Goal: Task Accomplishment & Management: Manage account settings

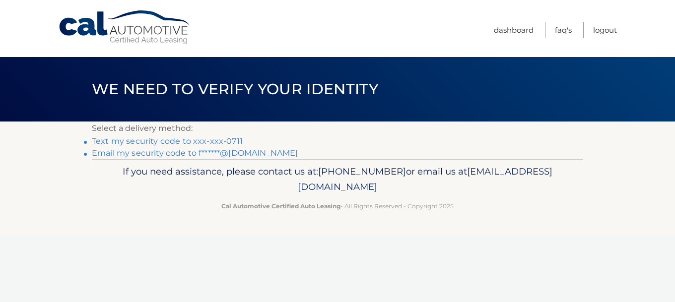
click at [173, 152] on link "Email my security code to f******@[DOMAIN_NAME]" at bounding box center [195, 152] width 206 height 9
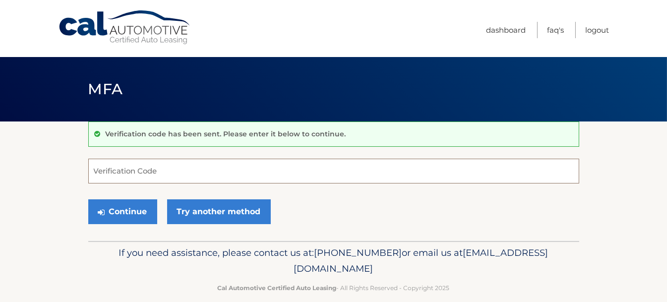
click at [158, 165] on input "Verification Code" at bounding box center [333, 171] width 491 height 25
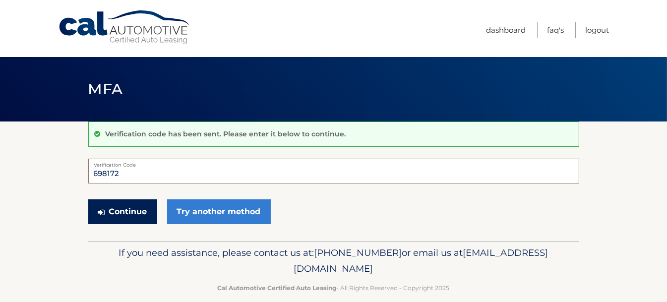
type input "698172"
click at [138, 211] on button "Continue" at bounding box center [122, 211] width 69 height 25
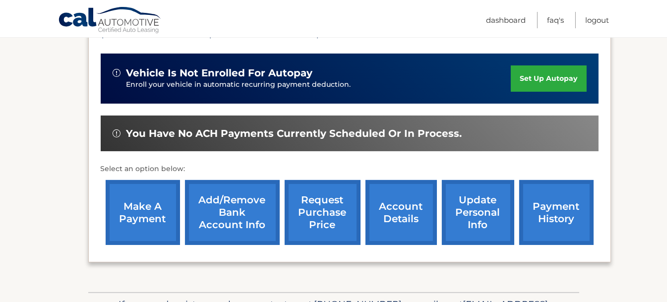
scroll to position [248, 0]
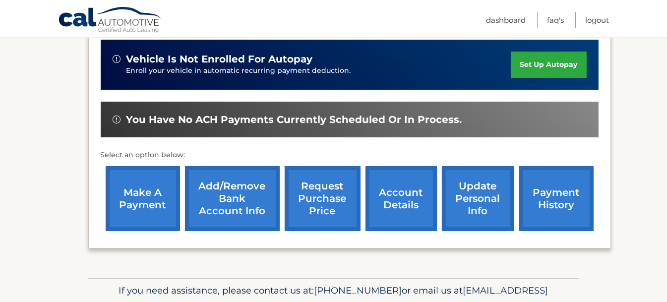
click at [541, 202] on link "payment history" at bounding box center [556, 198] width 74 height 65
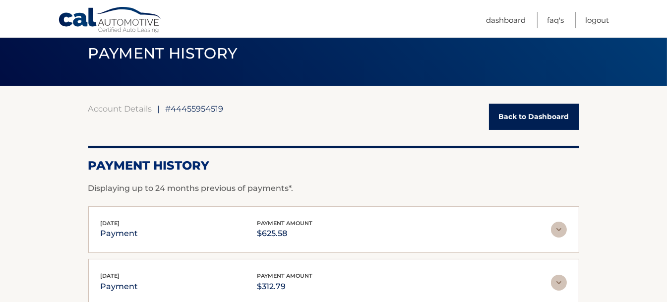
scroll to position [99, 0]
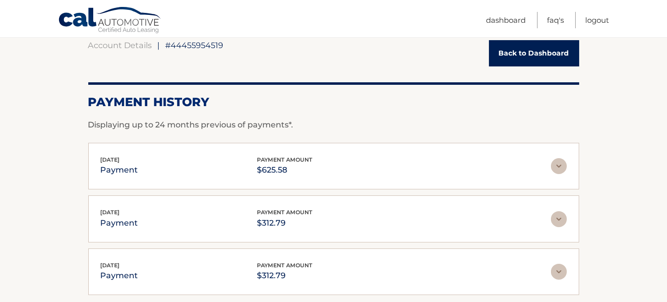
click at [502, 51] on link "Back to Dashboard" at bounding box center [534, 53] width 90 height 26
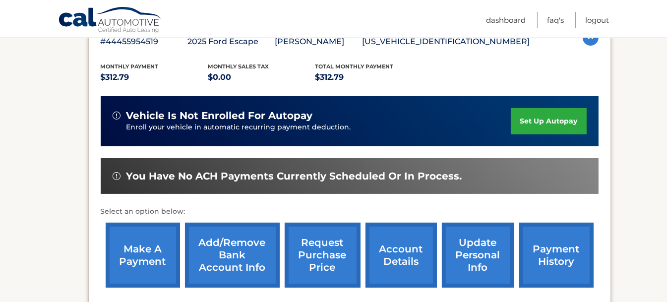
scroll to position [248, 0]
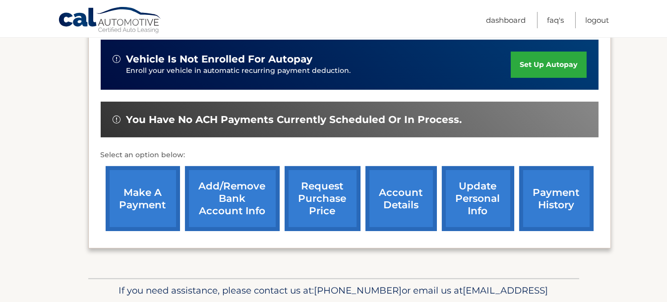
click at [148, 197] on link "make a payment" at bounding box center [143, 198] width 74 height 65
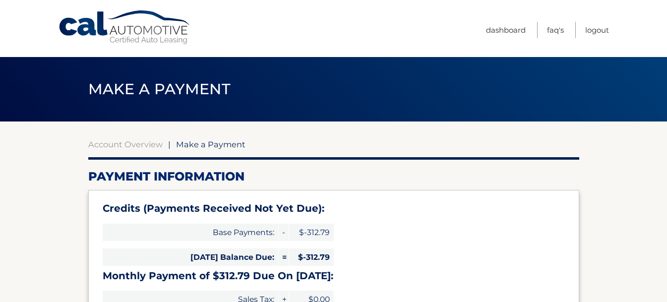
select select "NTQwNGI4YWQtZGFiOS00Nzg3LWIyYTQtNjIxYjZlNWIwZGRj"
click at [502, 34] on link "Dashboard" at bounding box center [506, 30] width 40 height 16
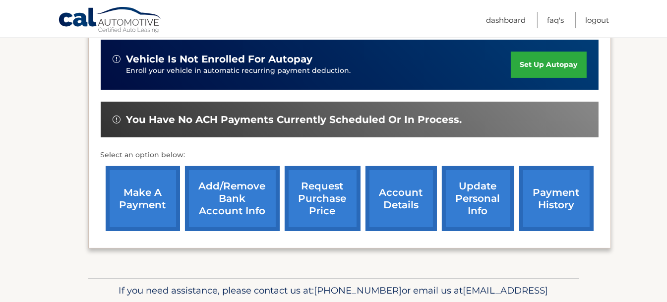
scroll to position [248, 0]
click at [601, 21] on link "Logout" at bounding box center [597, 20] width 24 height 16
